Goal: Task Accomplishment & Management: Use online tool/utility

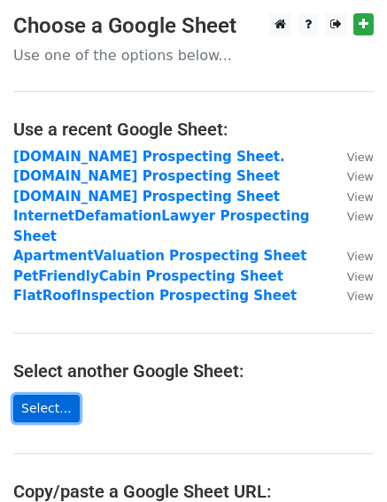
click at [58, 395] on link "Select..." at bounding box center [46, 408] width 66 height 27
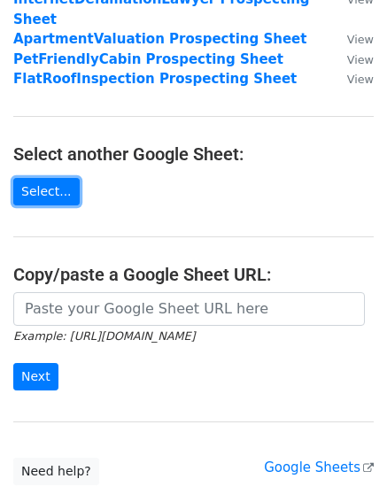
scroll to position [322, 0]
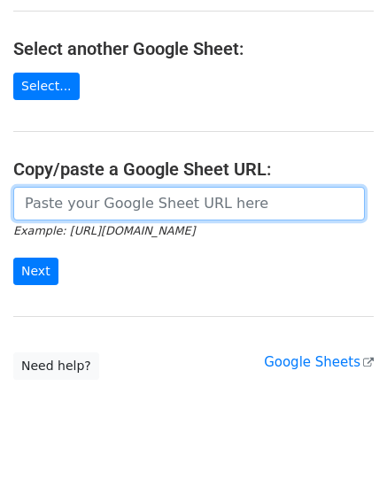
click at [73, 187] on input "url" at bounding box center [188, 204] width 351 height 34
paste input "https://docs.google.com/spreadsheets/d/1K_gCwUypHkJ8JUIxbLUl6KpSivkZpu8iFuX0Wxa…"
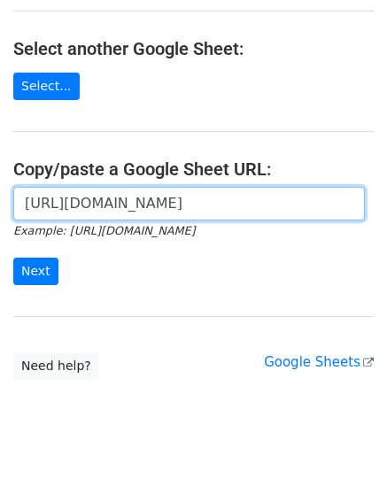
scroll to position [0, 377]
type input "https://docs.google.com/spreadsheets/d/1K_gCwUypHkJ8JUIxbLUl6KpSivkZpu8iFuX0Wxa…"
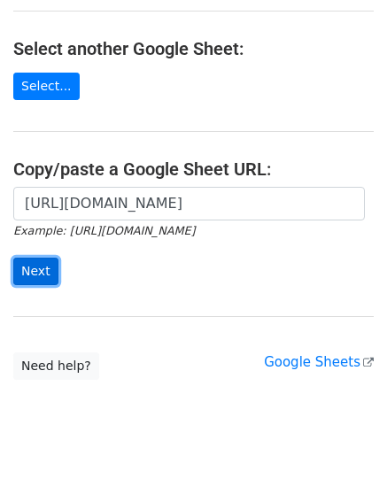
click at [16, 258] on input "Next" at bounding box center [35, 271] width 45 height 27
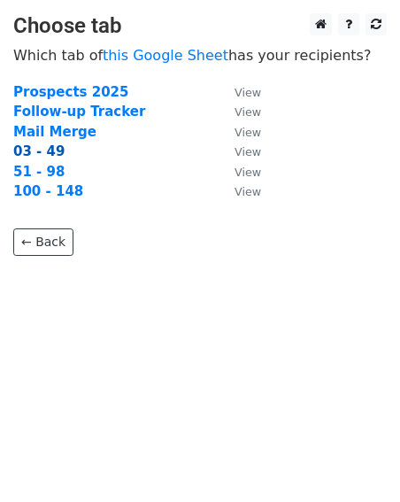
click at [48, 155] on strong "03 - 49" at bounding box center [38, 151] width 51 height 16
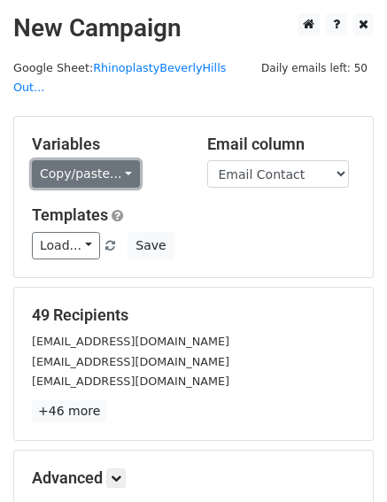
click at [66, 160] on link "Copy/paste..." at bounding box center [86, 173] width 108 height 27
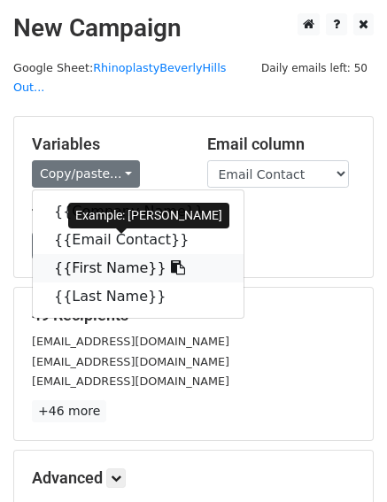
click at [84, 254] on link "{{First Name}}" at bounding box center [138, 268] width 211 height 28
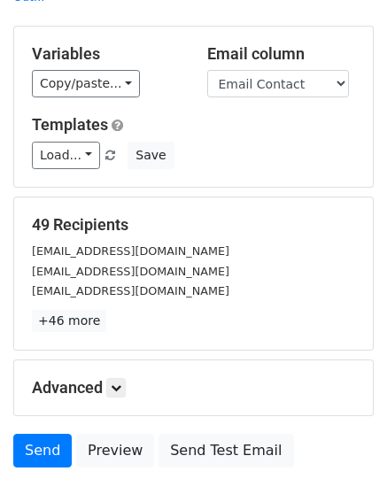
scroll to position [97, 0]
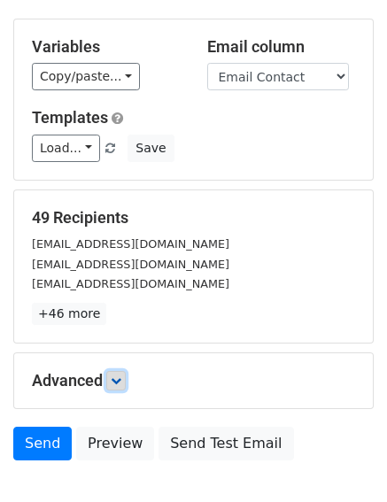
click at [120, 375] on icon at bounding box center [116, 380] width 11 height 11
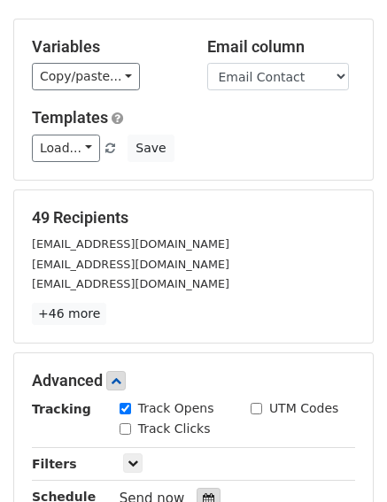
click at [197, 488] on div at bounding box center [209, 499] width 24 height 23
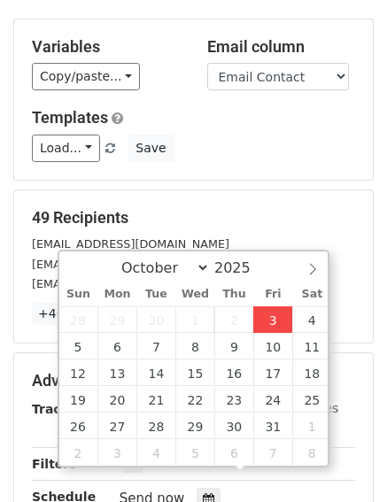
type input "[DATE] 13:23"
type input "01"
type input "23"
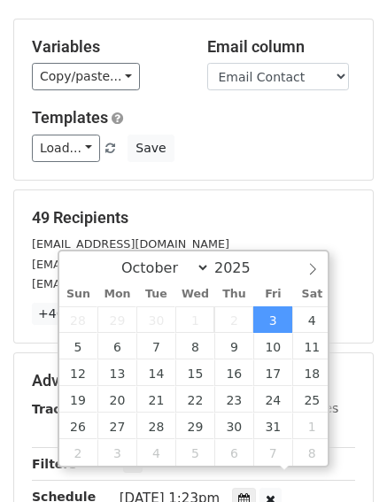
scroll to position [1, 0]
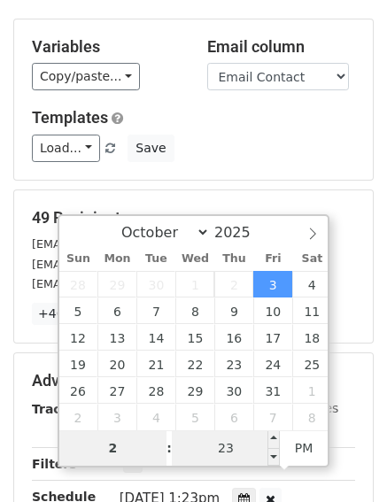
type input "2"
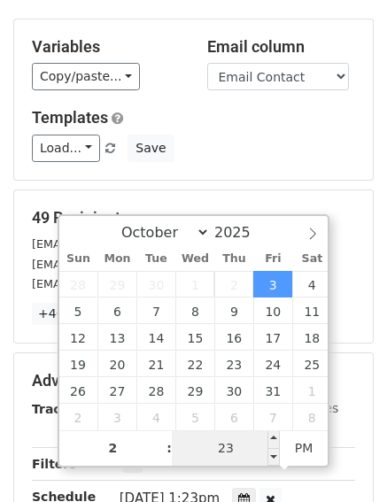
click at [232, 452] on input "23" at bounding box center [226, 447] width 108 height 35
type input "[DATE] 14:23"
type input "02"
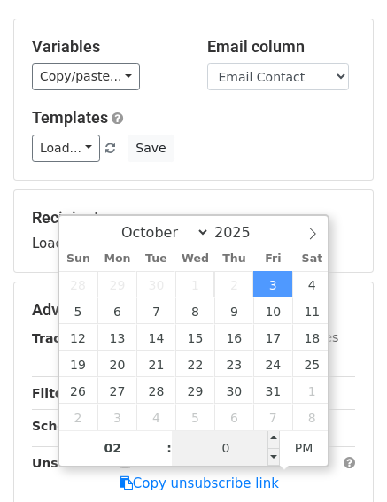
type input "00"
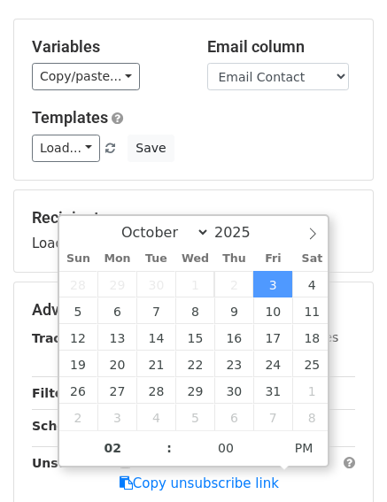
type input "[DATE] 14:00"
click at [243, 162] on form "Variables Copy/paste... {{Company Name}} {{Email Contact}} {{First Name}} {{Las…" at bounding box center [193, 317] width 360 height 597
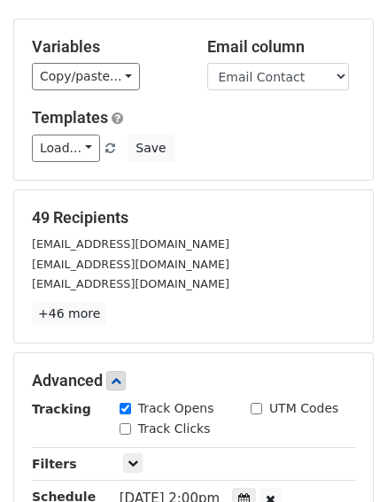
scroll to position [274, 0]
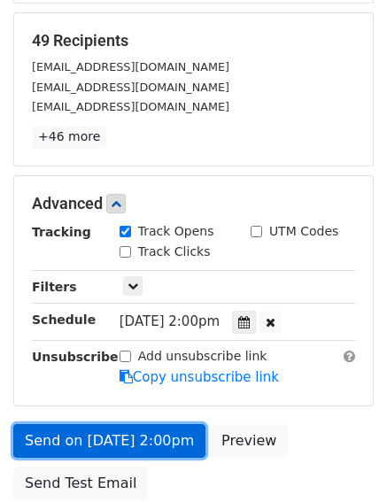
click at [62, 426] on link "Send on [DATE] 2:00pm" at bounding box center [109, 441] width 192 height 34
